Goal: Check status: Check status

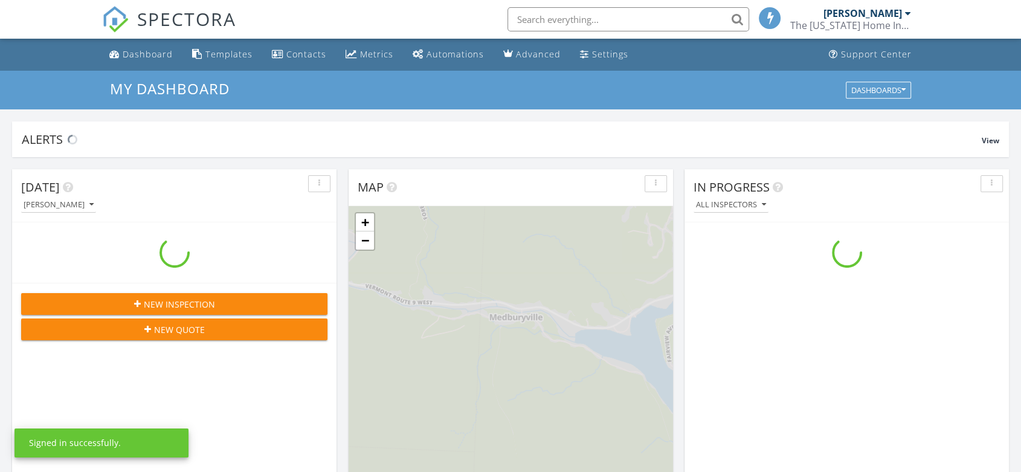
scroll to position [1121, 1042]
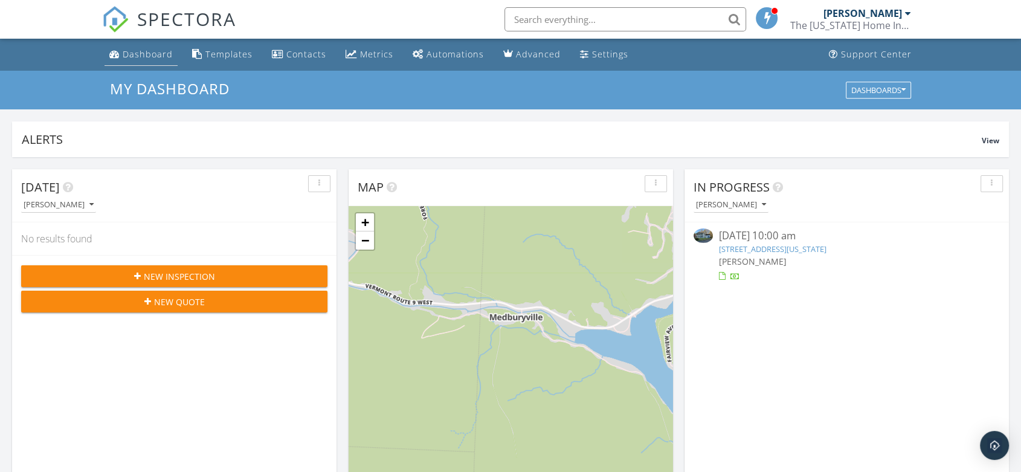
click at [162, 53] on div "Dashboard" at bounding box center [148, 53] width 50 height 11
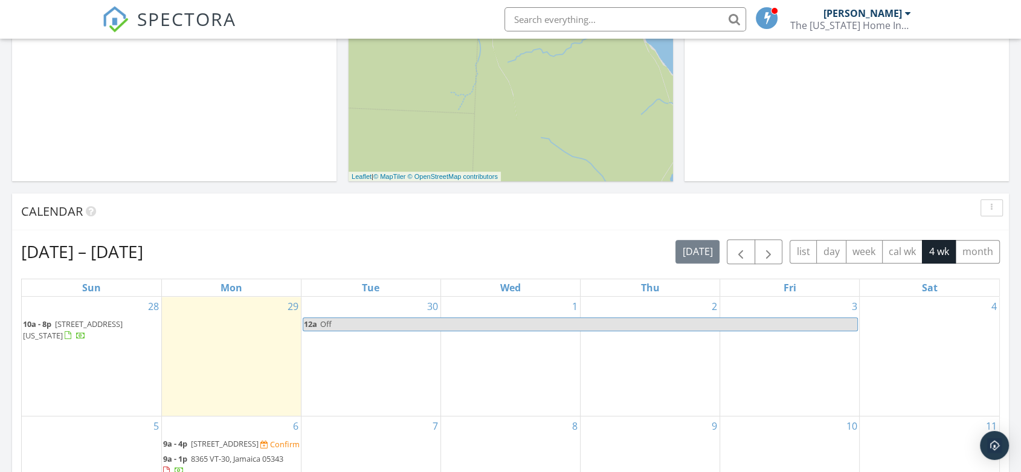
scroll to position [335, 0]
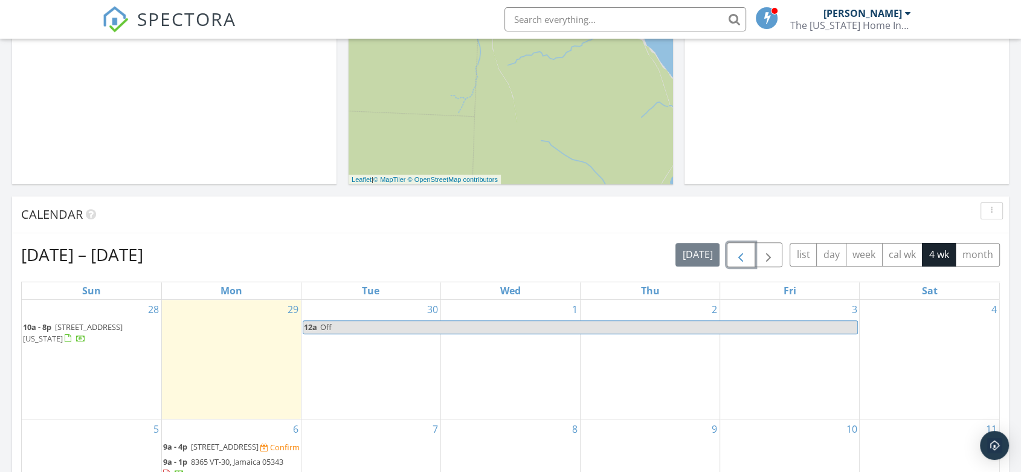
click at [739, 254] on span "button" at bounding box center [740, 255] width 14 height 14
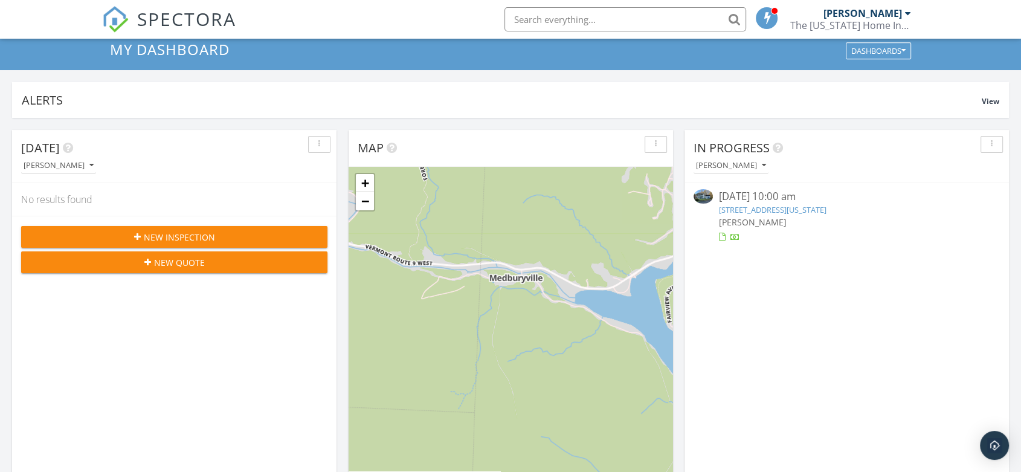
scroll to position [0, 0]
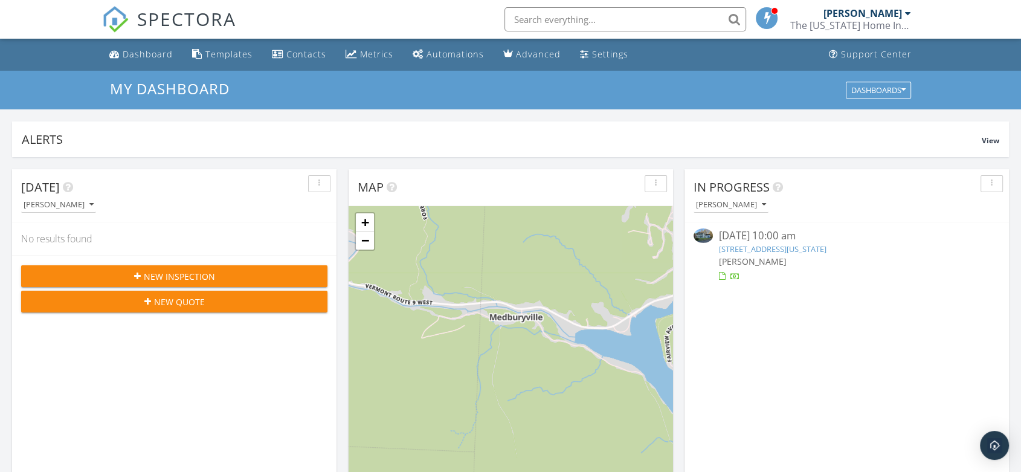
click at [793, 242] on div "[DATE] 10:00 am" at bounding box center [847, 235] width 256 height 15
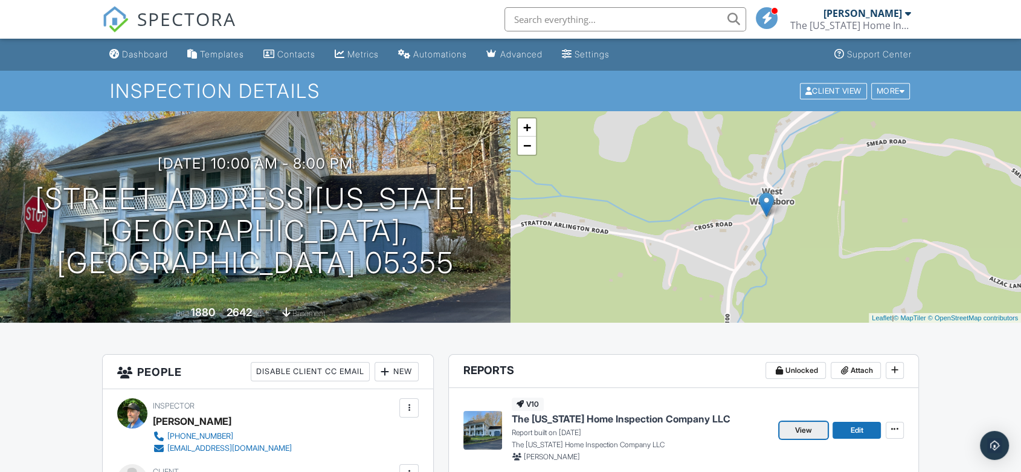
click at [805, 427] on span "View" at bounding box center [803, 430] width 17 height 12
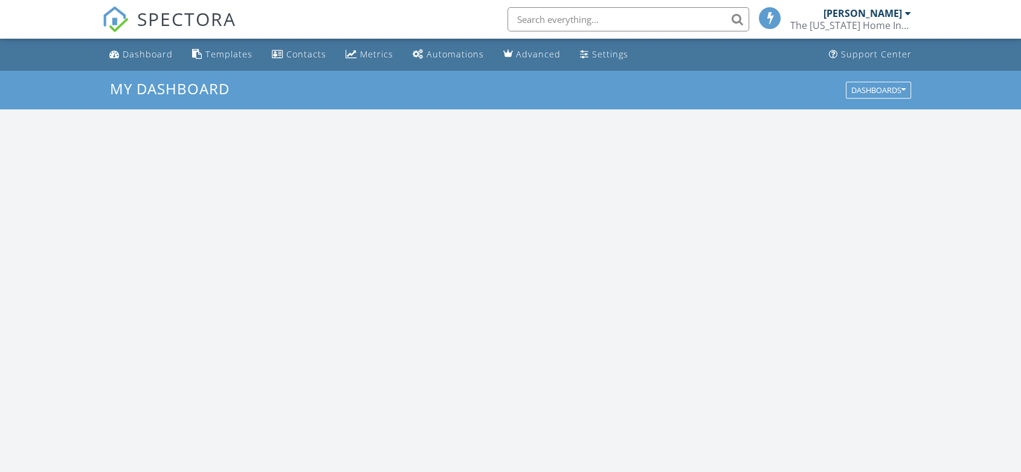
scroll to position [1121, 1042]
